Goal: Find specific page/section: Find specific page/section

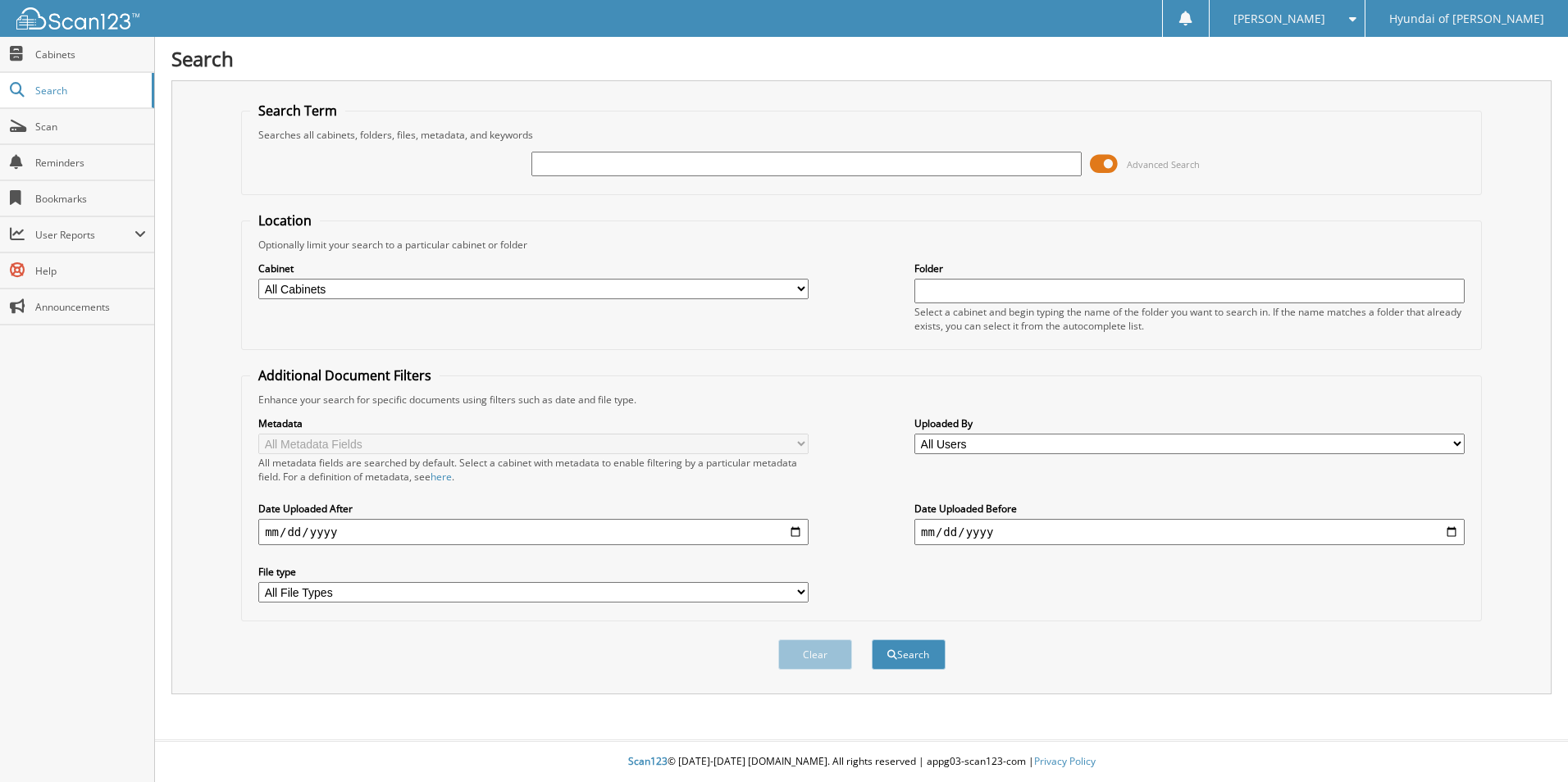
click at [697, 165] on input "text" at bounding box center [806, 163] width 550 height 25
type input "8"
type input "70252"
click at [872, 640] on button "Search" at bounding box center [909, 654] width 73 height 30
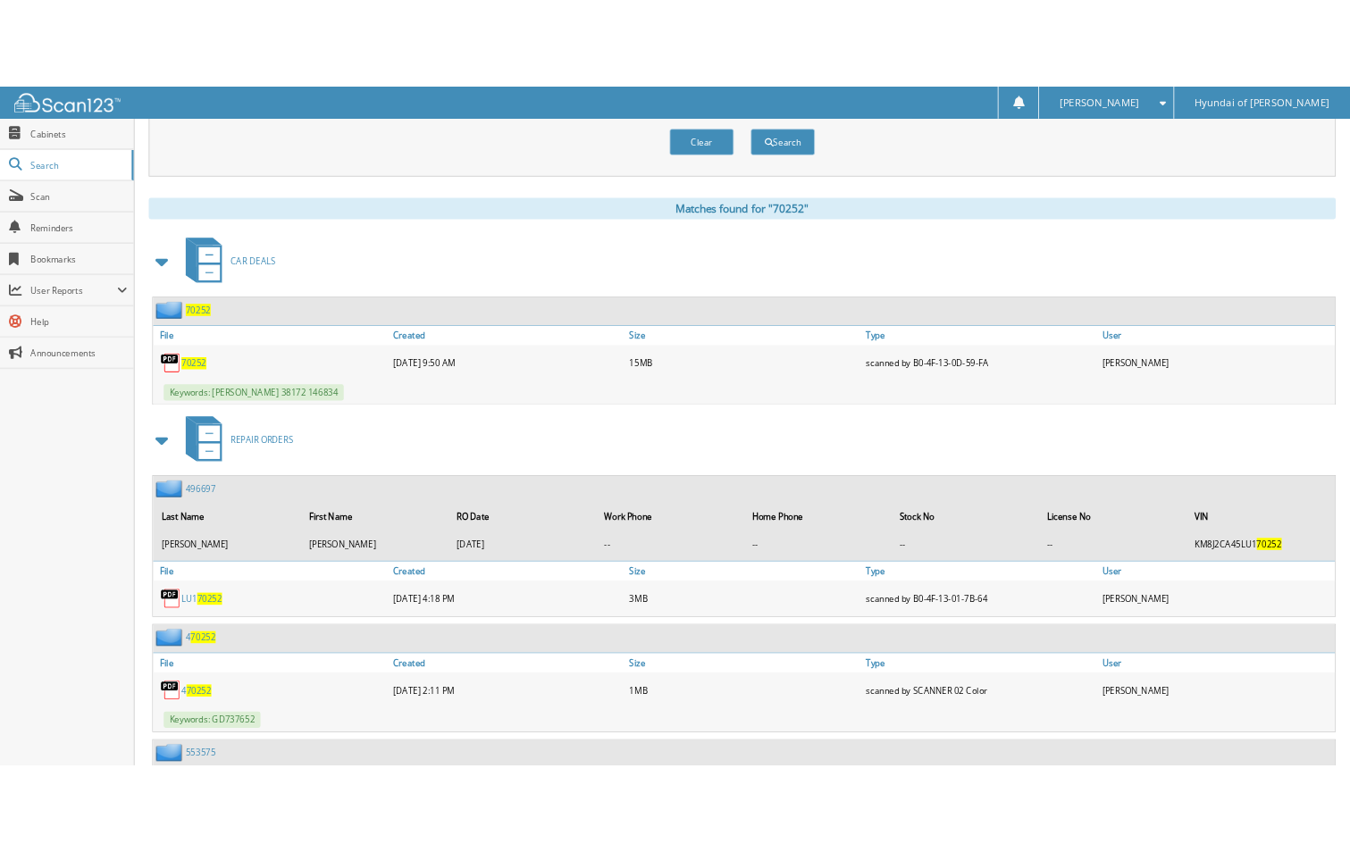
scroll to position [616, 0]
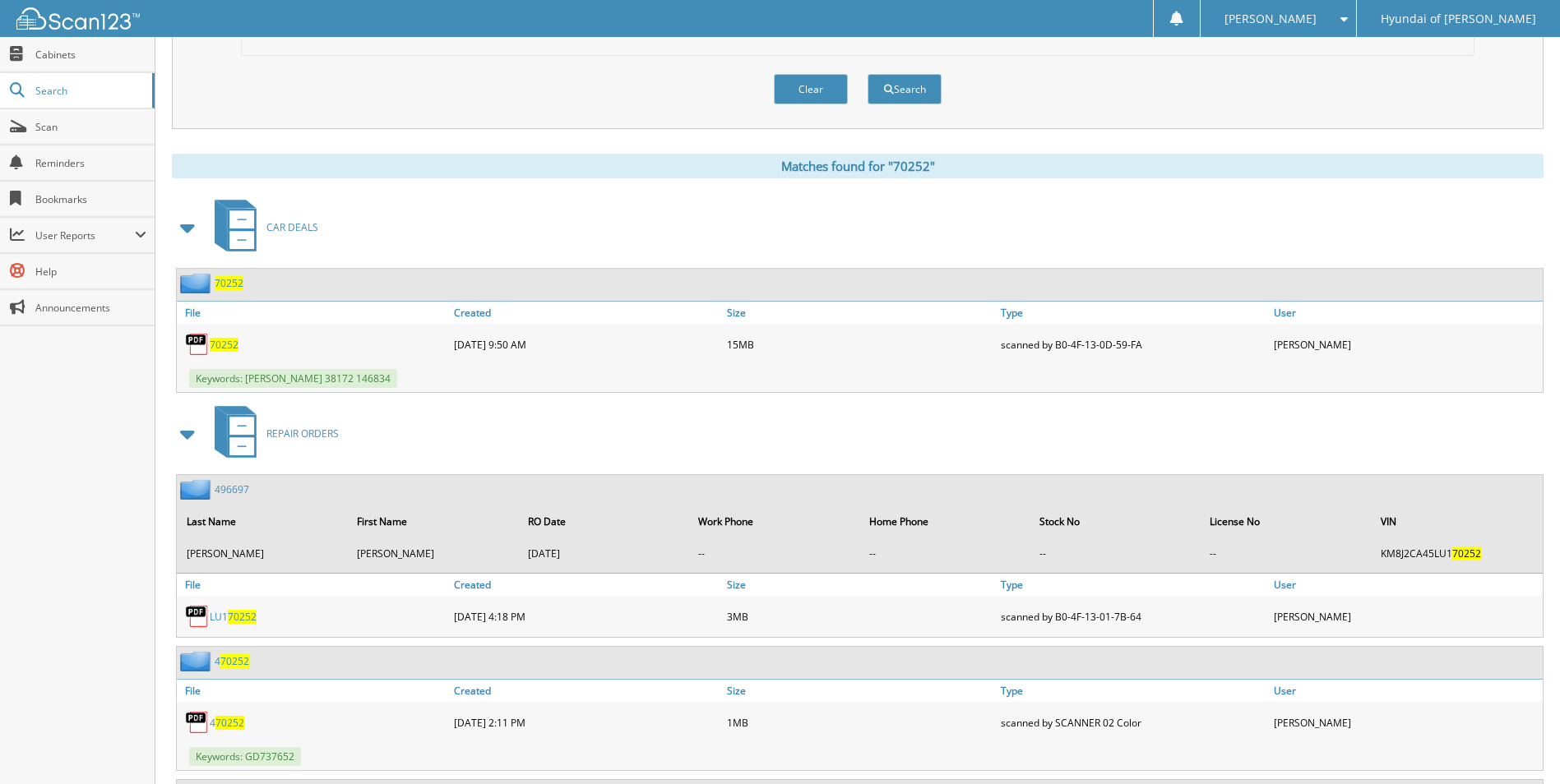
click at [220, 345] on span "70252" at bounding box center [224, 344] width 29 height 14
